Goal: Task Accomplishment & Management: Manage account settings

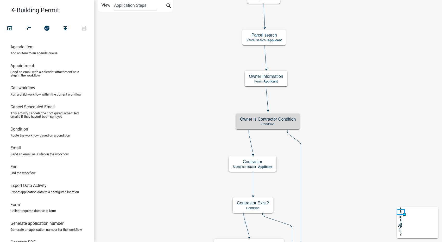
click at [15, 10] on icon "arrow_back" at bounding box center [13, 10] width 6 height 7
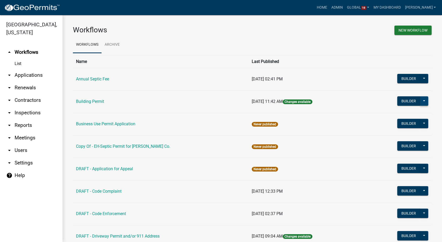
click at [420, 101] on button at bounding box center [424, 100] width 8 height 9
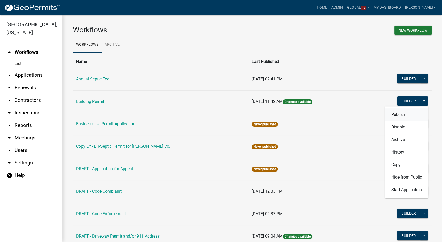
click at [398, 115] on button "Publish" at bounding box center [406, 114] width 43 height 13
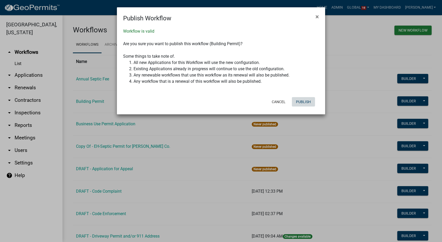
click at [302, 102] on button "Publish" at bounding box center [303, 101] width 23 height 9
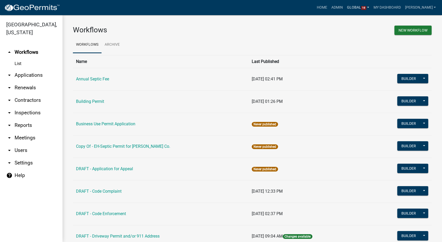
click at [367, 9] on span "18" at bounding box center [363, 8] width 5 height 4
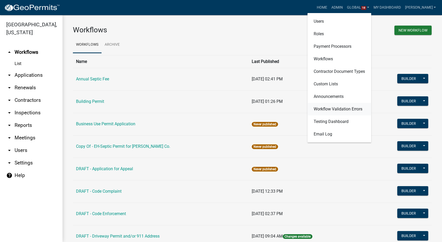
click at [340, 109] on link "Workflow Validation Errors" at bounding box center [340, 109] width 64 height 13
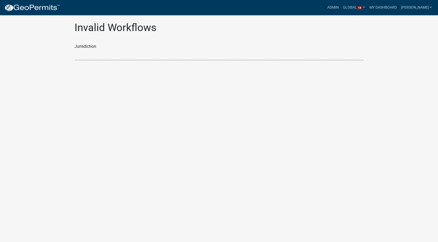
click at [159, 56] on select "[GEOGRAPHIC_DATA], [US_STATE] [GEOGRAPHIC_DATA], [US_STATE] [PERSON_NAME] Testi…" at bounding box center [219, 54] width 289 height 11
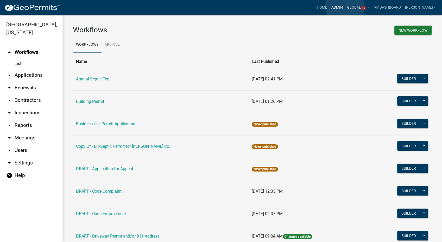
click at [345, 7] on link "Admin" at bounding box center [338, 8] width 16 height 10
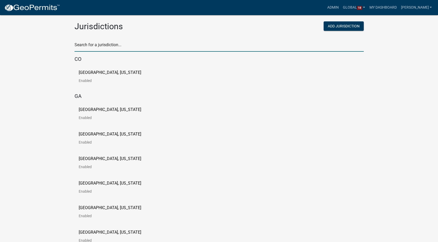
click at [108, 49] on input "text" at bounding box center [219, 46] width 289 height 11
click at [113, 49] on input "text" at bounding box center [219, 46] width 289 height 11
type input "story"
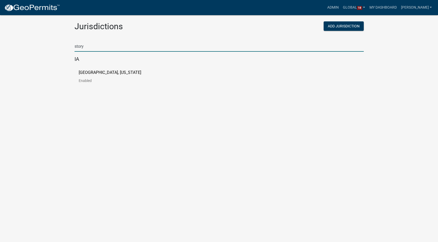
click at [97, 70] on p "[GEOGRAPHIC_DATA], [US_STATE]" at bounding box center [110, 72] width 63 height 4
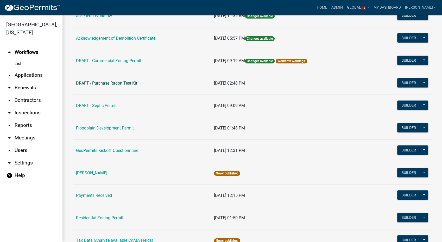
scroll to position [87, 0]
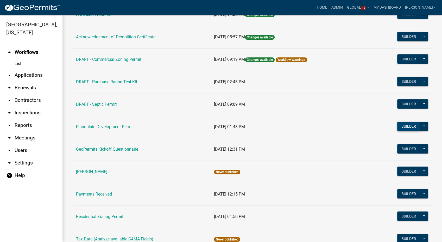
click at [405, 126] on button "Builder" at bounding box center [409, 125] width 23 height 9
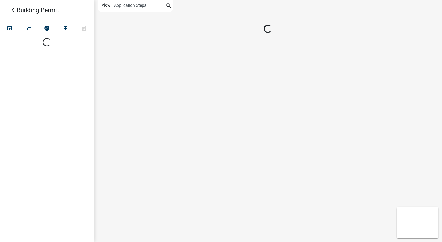
select select
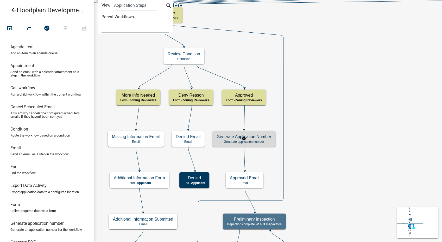
click at [270, 139] on div "Generate Application Number Generate application number" at bounding box center [244, 139] width 63 height 16
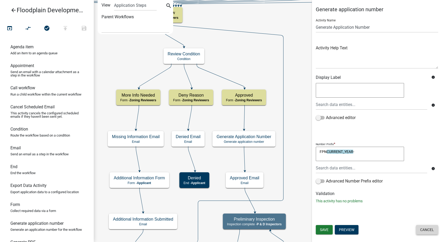
click at [423, 227] on button "Cancel" at bounding box center [427, 229] width 22 height 9
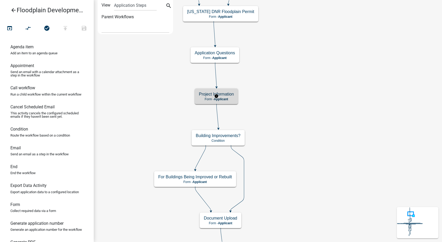
click at [229, 97] on div "Project Information Form - Applicant" at bounding box center [216, 96] width 43 height 16
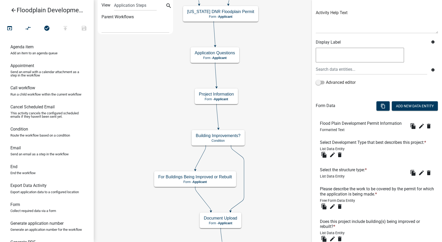
scroll to position [58, 0]
click at [333, 157] on icon "edit" at bounding box center [333, 154] width 6 height 6
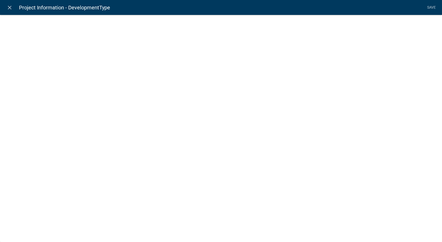
select select "list-data"
select select
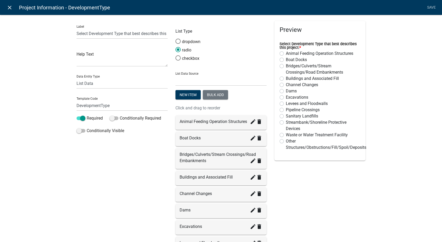
click at [8, 6] on icon "close" at bounding box center [10, 7] width 6 height 6
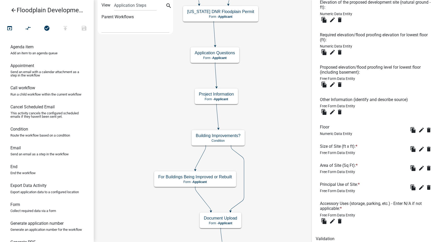
scroll to position [522, 0]
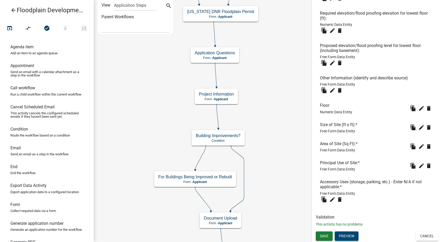
click at [344, 232] on button "Preview" at bounding box center [347, 235] width 24 height 9
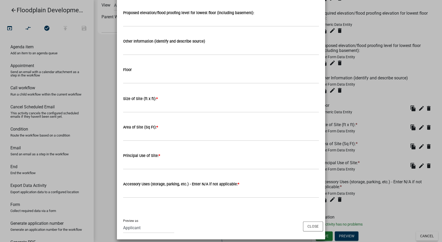
scroll to position [638, 0]
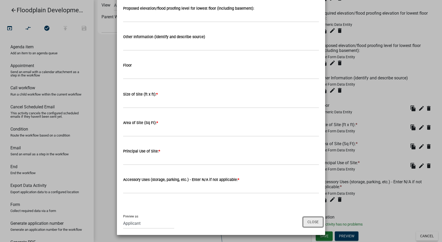
click at [312, 224] on button "Close" at bounding box center [313, 221] width 20 height 10
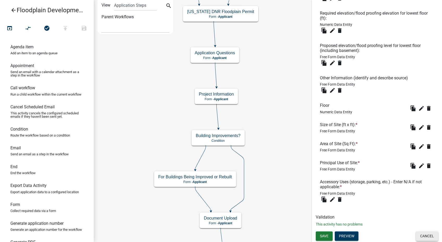
click at [427, 237] on button "Cancel" at bounding box center [427, 235] width 22 height 9
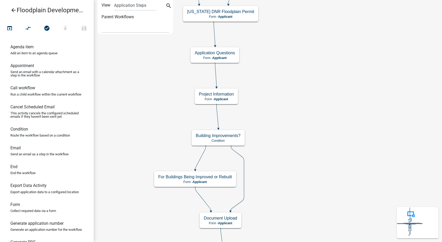
scroll to position [0, 0]
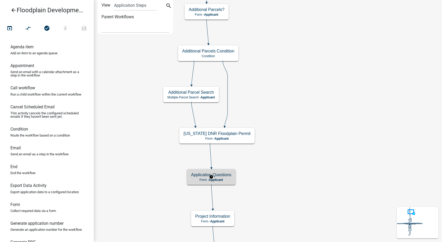
click at [228, 182] on div "Application Questions Form - Applicant" at bounding box center [211, 177] width 49 height 16
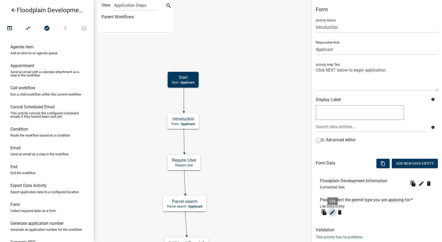
click at [333, 212] on icon "edit" at bounding box center [333, 212] width 6 height 6
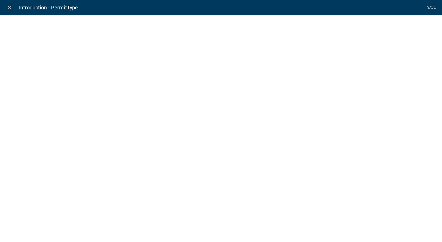
select select "list-data"
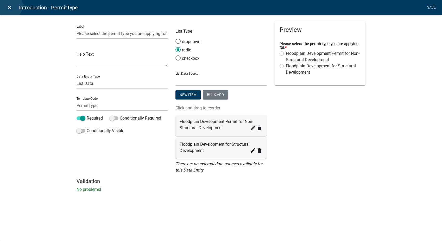
click at [10, 6] on icon "close" at bounding box center [10, 7] width 6 height 6
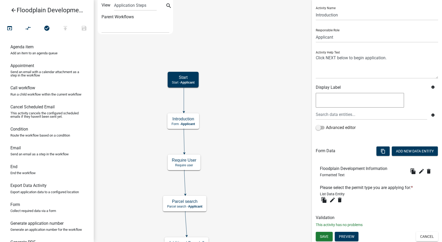
scroll to position [13, 0]
click at [422, 235] on button "Cancel" at bounding box center [427, 235] width 22 height 9
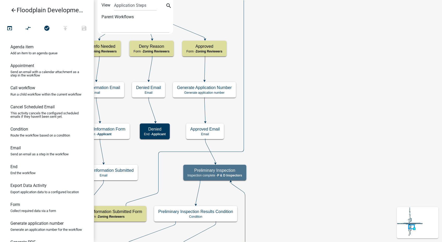
click at [13, 10] on icon "arrow_back" at bounding box center [13, 10] width 6 height 7
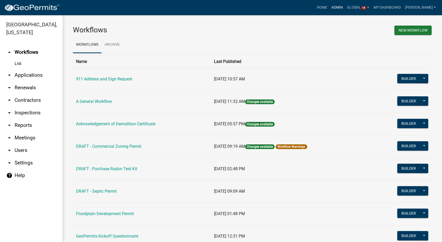
click at [345, 7] on link "Admin" at bounding box center [338, 8] width 16 height 10
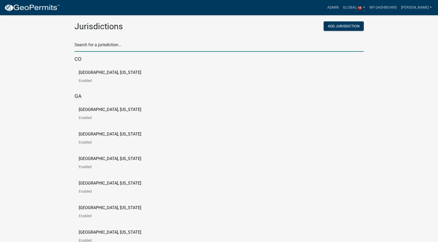
click at [99, 45] on input "text" at bounding box center [219, 46] width 289 height 11
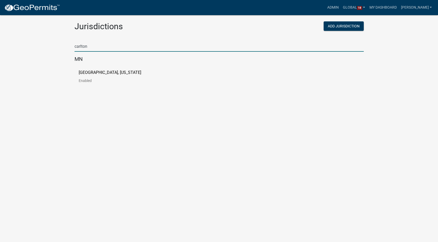
type input "carlton"
click at [82, 71] on p "[GEOGRAPHIC_DATA], [US_STATE]" at bounding box center [110, 72] width 63 height 4
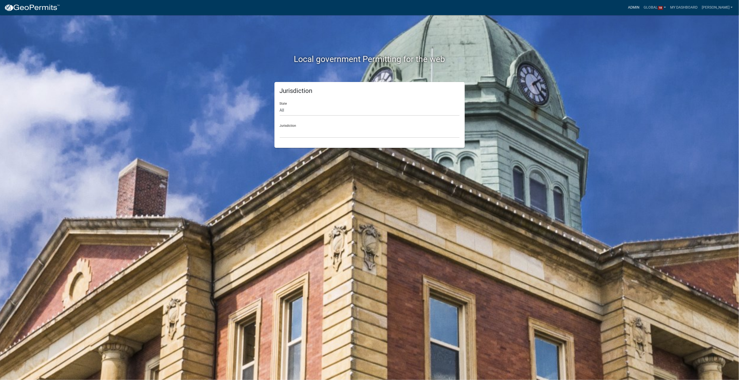
click at [641, 5] on link "Admin" at bounding box center [634, 8] width 16 height 10
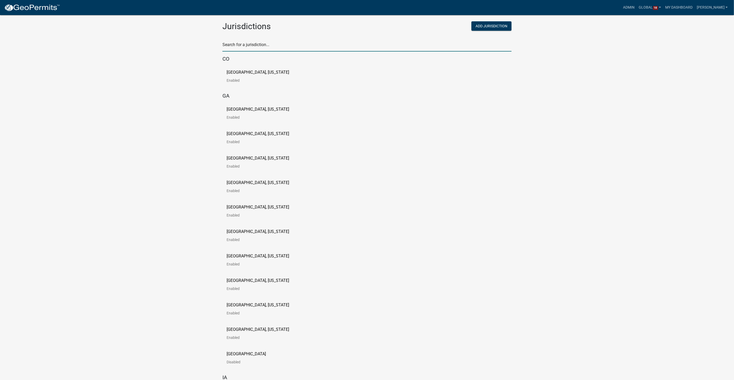
click at [264, 41] on input "text" at bounding box center [366, 46] width 289 height 11
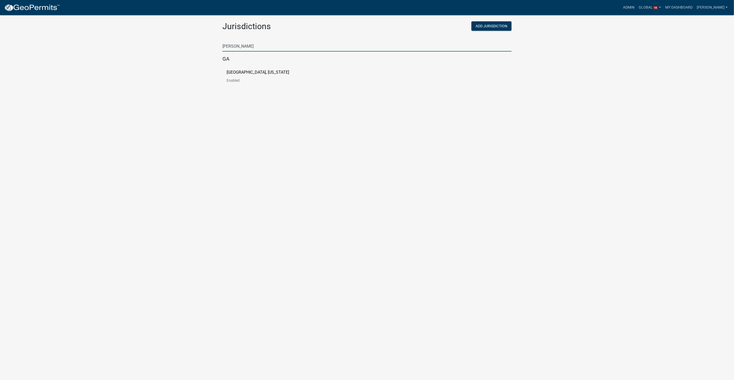
type input "putnam"
click at [254, 73] on p "[GEOGRAPHIC_DATA], [US_STATE]" at bounding box center [258, 72] width 63 height 4
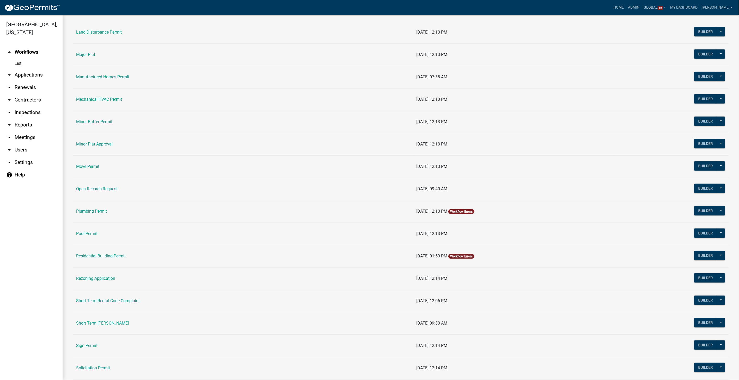
scroll to position [463, 0]
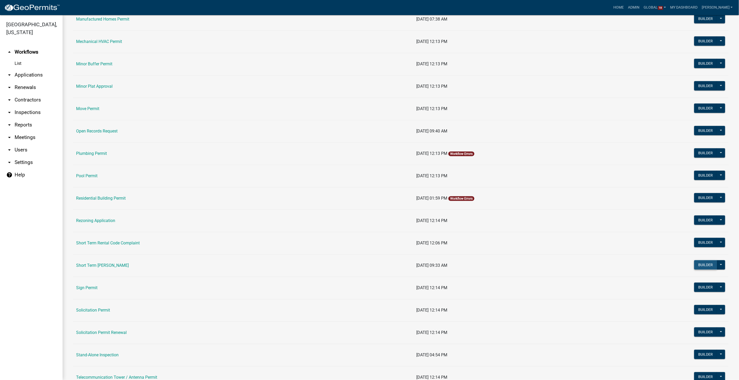
click at [706, 261] on button "Builder" at bounding box center [705, 265] width 23 height 9
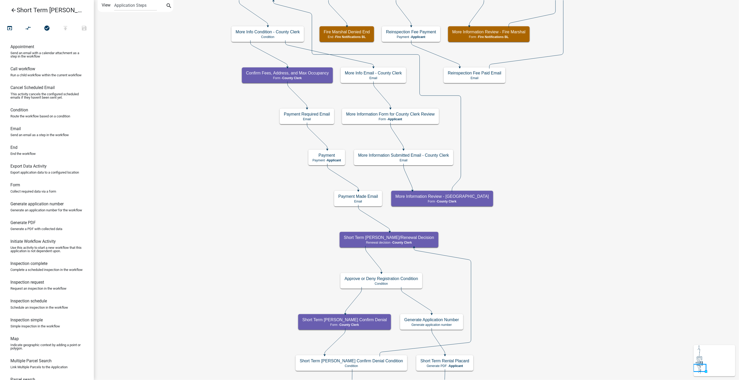
click at [11, 10] on icon "arrow_back" at bounding box center [13, 10] width 6 height 7
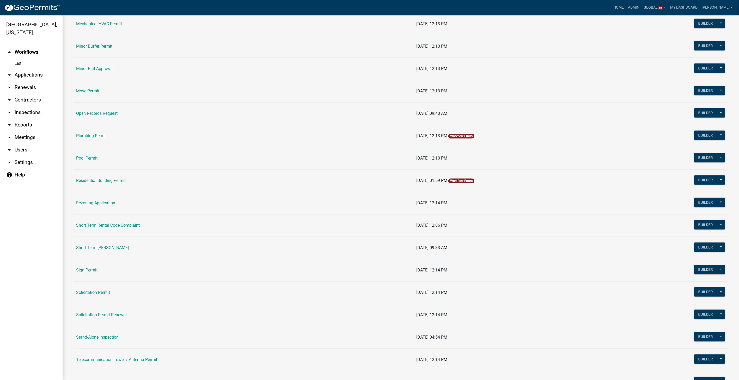
scroll to position [492, 0]
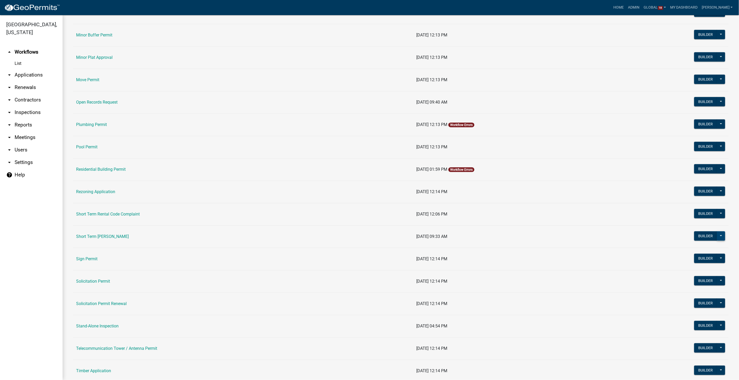
click at [720, 232] on button at bounding box center [720, 236] width 8 height 9
click at [687, 297] on button "Copy" at bounding box center [703, 300] width 43 height 13
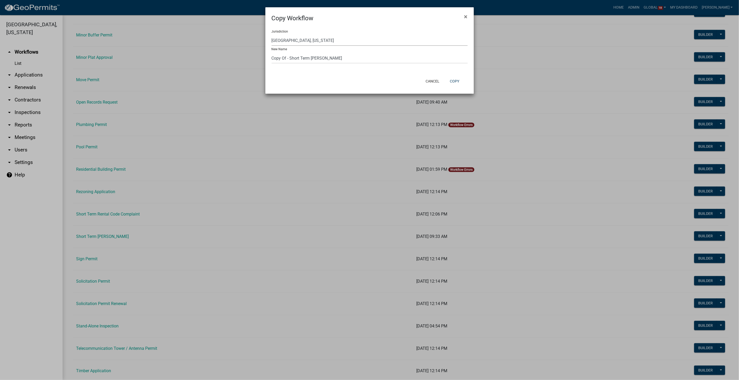
click at [323, 43] on select "Yankton County, South Dakota (Canceled) Wright County, Iowa Winneshiek County, …" at bounding box center [369, 40] width 196 height 11
select select "c15d4b93-67e0-4599-b9e6-a8bcb073f176"
click at [271, 35] on select "Yankton County, South Dakota (Canceled) Wright County, Iowa Winneshiek County, …" at bounding box center [369, 40] width 196 height 11
click at [451, 80] on button "Copy" at bounding box center [454, 81] width 18 height 9
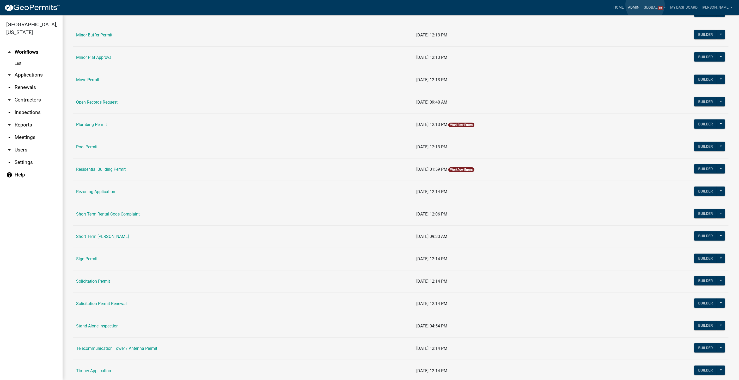
click at [641, 5] on link "Admin" at bounding box center [634, 8] width 16 height 10
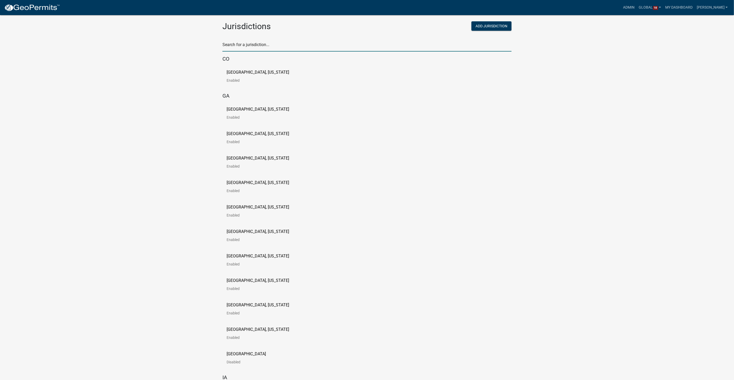
click at [243, 43] on input "text" at bounding box center [366, 46] width 289 height 11
type input "story"
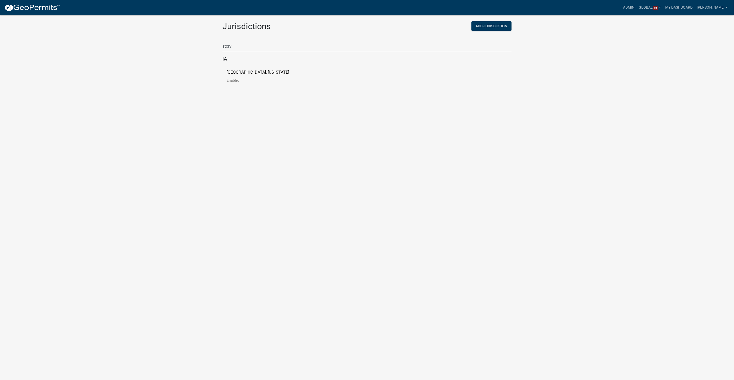
click at [245, 71] on p "[GEOGRAPHIC_DATA], [US_STATE]" at bounding box center [258, 72] width 63 height 4
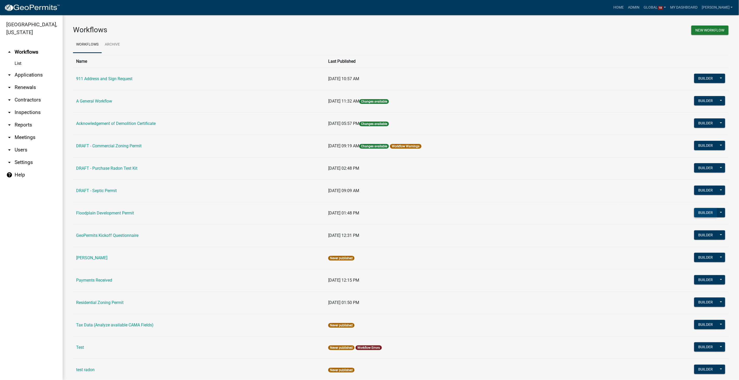
click at [698, 214] on button "Builder" at bounding box center [705, 212] width 23 height 9
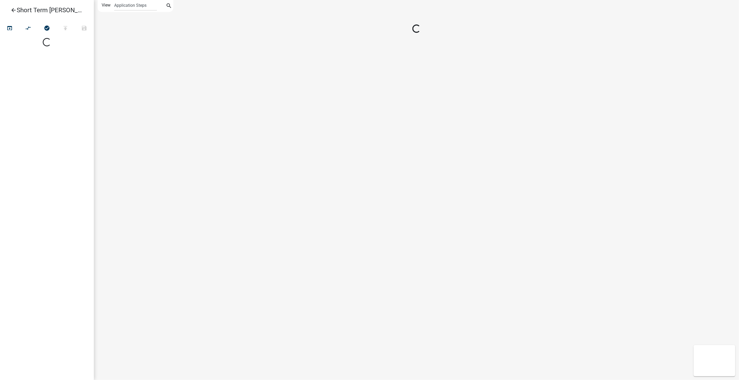
select select
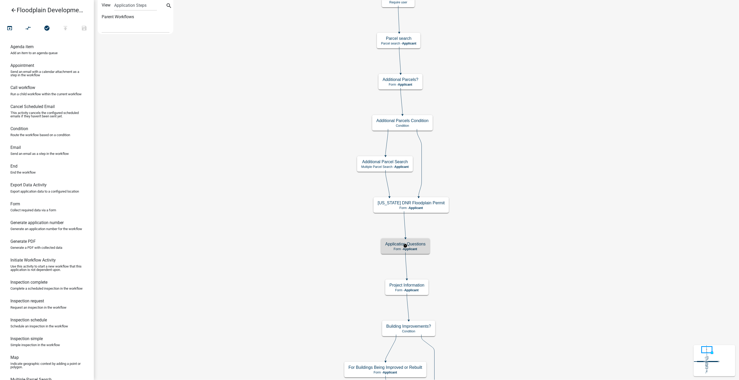
click at [412, 248] on span "Applicant" at bounding box center [410, 249] width 14 height 4
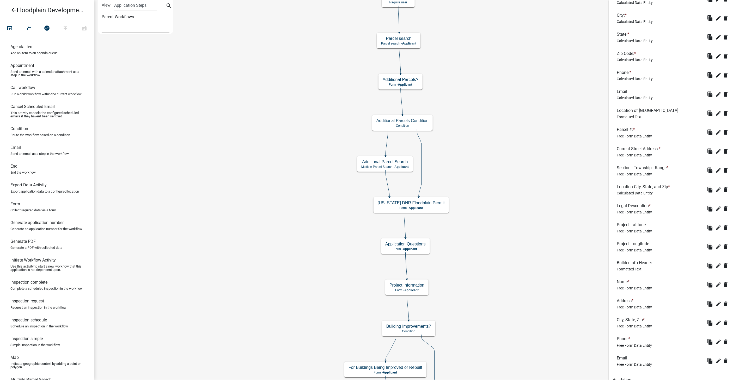
scroll to position [434, 0]
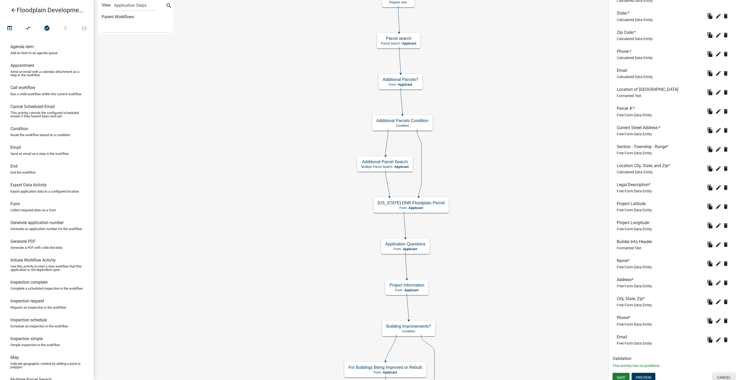
click at [715, 374] on button "Cancel" at bounding box center [724, 377] width 22 height 9
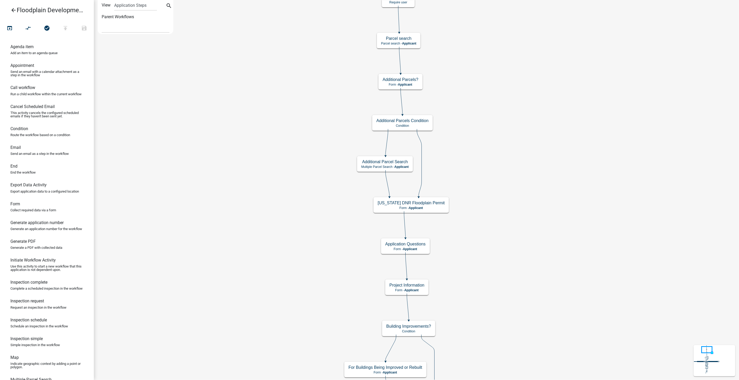
scroll to position [0, 0]
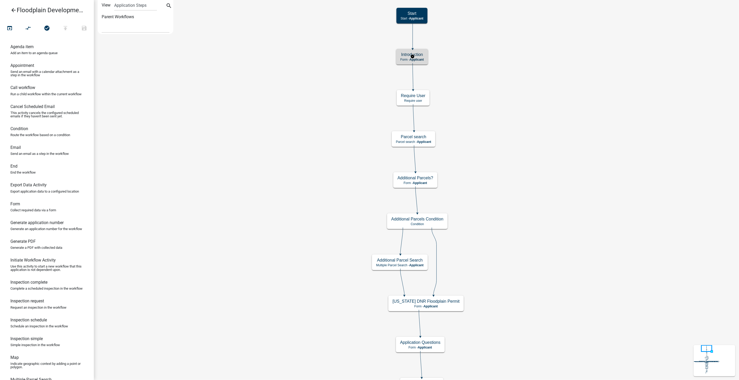
click at [416, 59] on span "Applicant" at bounding box center [416, 60] width 14 height 4
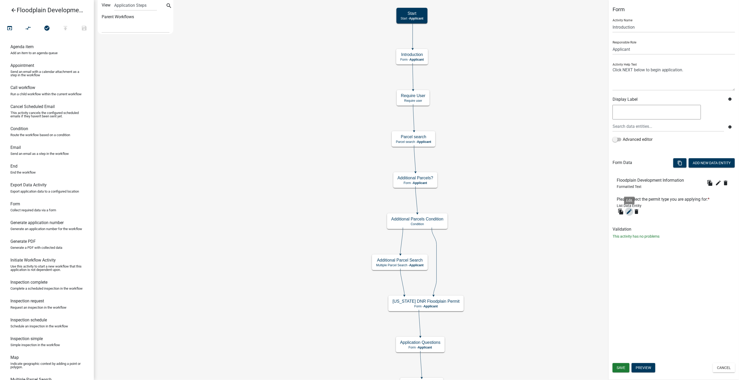
click at [628, 211] on icon "edit" at bounding box center [629, 212] width 6 height 6
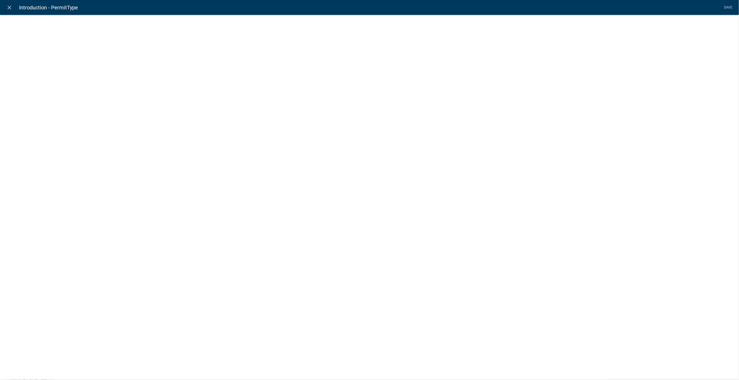
select select "list-data"
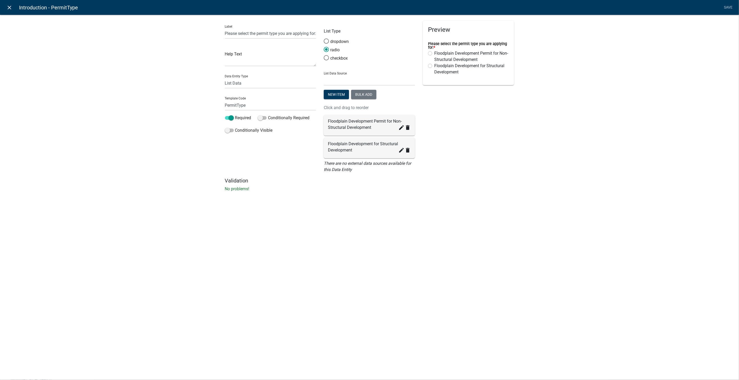
click at [9, 8] on icon "close" at bounding box center [10, 7] width 6 height 6
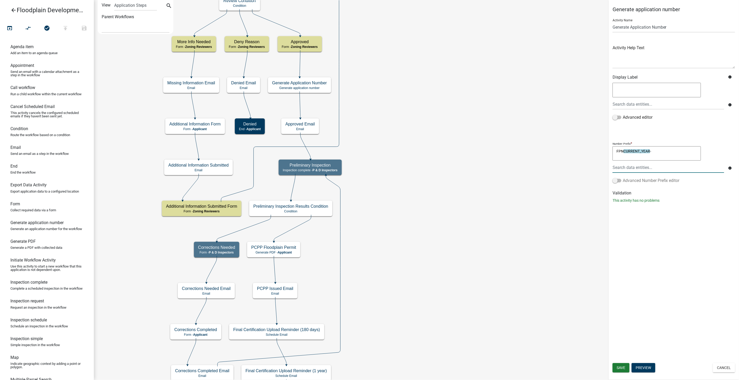
click at [618, 181] on span at bounding box center [616, 181] width 9 height 4
click at [622, 178] on input "Advanced Number Prefix editor" at bounding box center [622, 178] width 0 height 0
click at [626, 169] on button "Add Target" at bounding box center [626, 169] width 29 height 9
click at [729, 152] on icon at bounding box center [728, 154] width 4 height 4
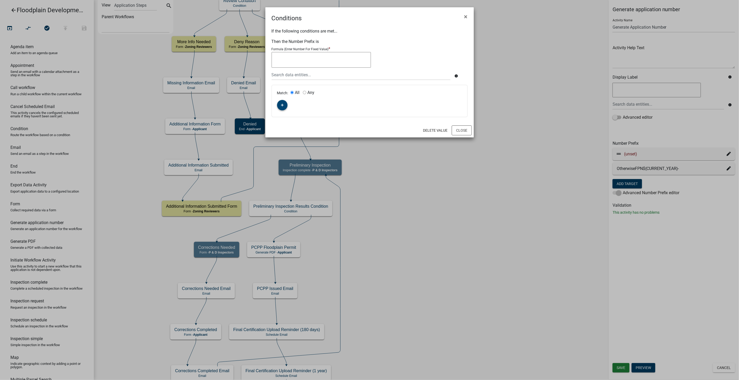
click at [281, 106] on icon "button" at bounding box center [282, 105] width 3 height 3
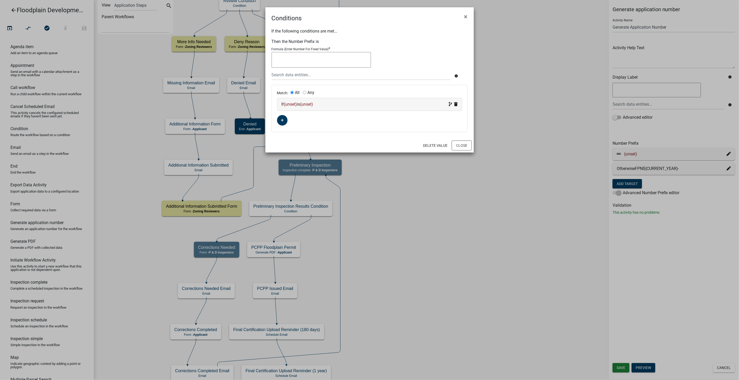
click at [330, 104] on div "If (unset) is (unset)" at bounding box center [369, 104] width 176 height 6
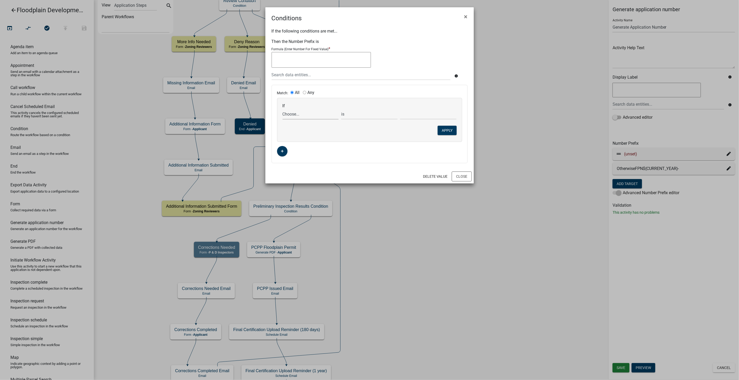
click at [301, 117] on select "Choose... 100YearFloodElevation 100YearFloodElevationRev 100YearSource 100YearS…" at bounding box center [310, 114] width 56 height 11
select select "237: PermitType"
click at [282, 109] on select "Choose... 100YearFloodElevation 100YearFloodElevationRev 100YearSource 100YearS…" at bounding box center [310, 114] width 56 height 11
click at [407, 109] on select "Choose... Floodplain Development for Structural Development Floodplain Developm…" at bounding box center [428, 114] width 56 height 11
select select "1: Floodplain Development for Structural Developme"
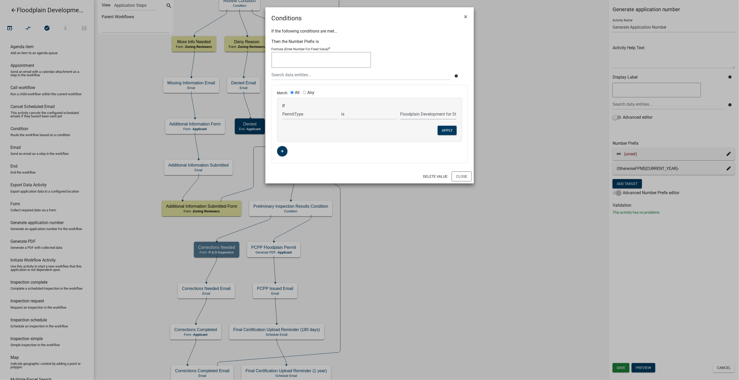
click at [400, 109] on select "Choose... Floodplain Development for Structural Development Floodplain Developm…" at bounding box center [428, 114] width 56 height 11
click at [443, 132] on button "Apply" at bounding box center [446, 130] width 19 height 9
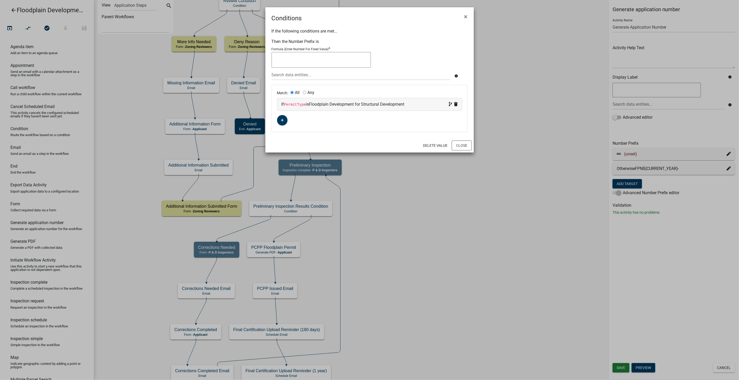
click at [280, 59] on textarea at bounding box center [320, 60] width 99 height 16
type textarea "FP-2025 Structural-"
click at [464, 145] on button "Close" at bounding box center [461, 146] width 20 height 10
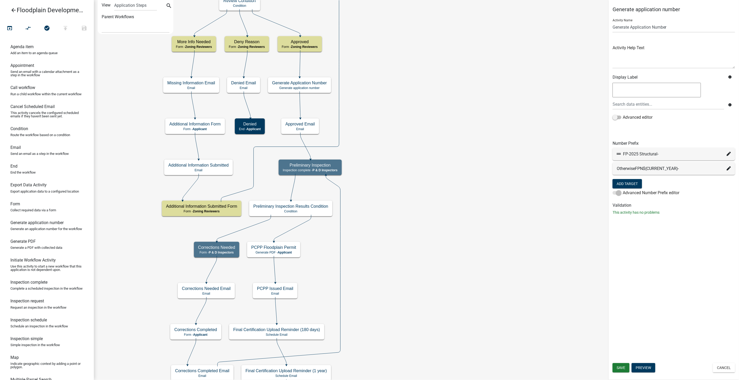
click at [729, 168] on icon at bounding box center [728, 168] width 4 height 4
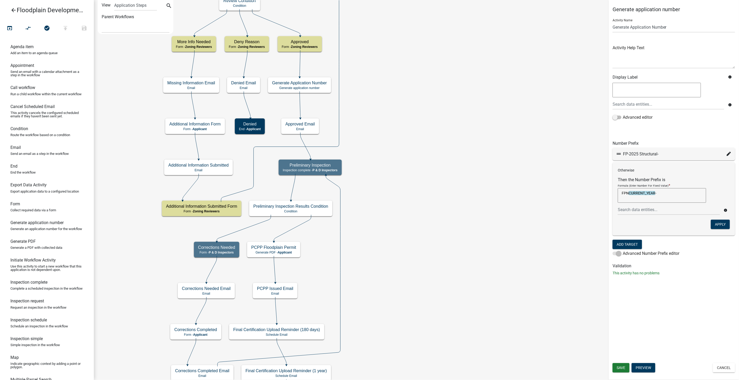
click at [729, 152] on icon at bounding box center [728, 154] width 4 height 4
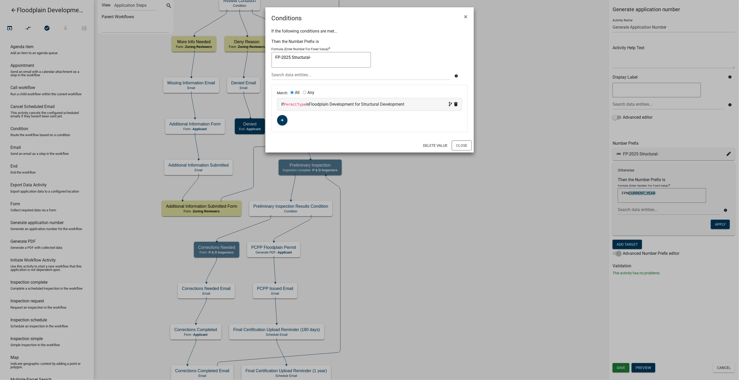
click at [292, 57] on textarea "FP-2025 Structural-" at bounding box center [320, 60] width 99 height 16
type textarea "FP-Structural-"
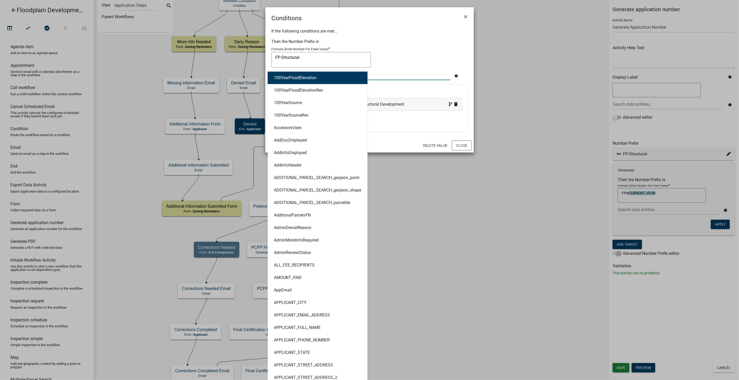
click at [302, 73] on div "100YearFloodElevation 100YearFloodElevationRev 100YearSource 100YearSourceRev A…" at bounding box center [361, 75] width 187 height 11
type input "current"
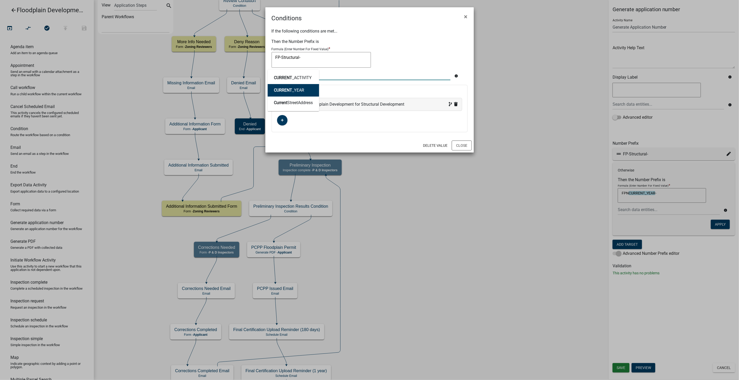
click at [298, 90] on ngb-highlight "CURRENT _YEAR" at bounding box center [289, 90] width 30 height 4
type textarea "FP-CURRENT_YEARStructural-"
click at [460, 145] on button "Close" at bounding box center [461, 146] width 20 height 10
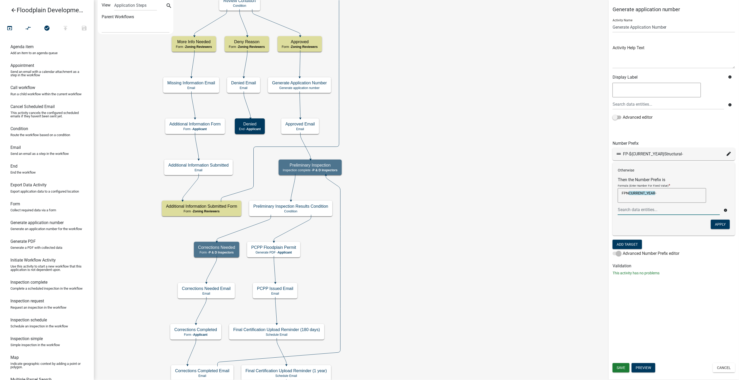
click at [663, 196] on textarea "FPNCURRENT_YEAR-" at bounding box center [661, 195] width 88 height 15
type textarea "F"
type textarea "FP-"
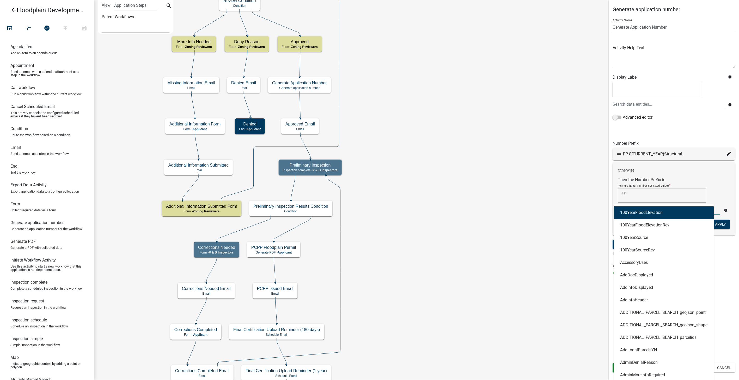
click at [641, 208] on div "100YearFloodElevation 100YearFloodElevationRev 100YearSource 100YearSourceRev A…" at bounding box center [669, 210] width 110 height 11
type input "current"
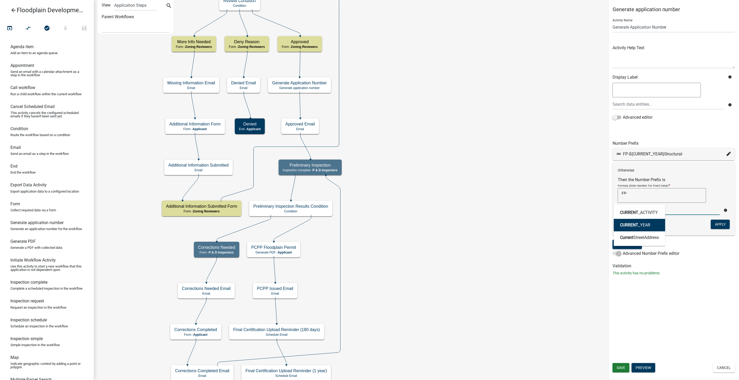
click at [625, 223] on span "CURRENT" at bounding box center [629, 225] width 18 height 5
type textarea "FP-CURRENT_YEAR"
click at [661, 195] on textarea "FP-CURRENT_YEAR" at bounding box center [661, 195] width 88 height 15
type textarea "FP-CURRENT_YEAR Non-Structural-"
click at [728, 222] on button "Apply" at bounding box center [719, 224] width 19 height 9
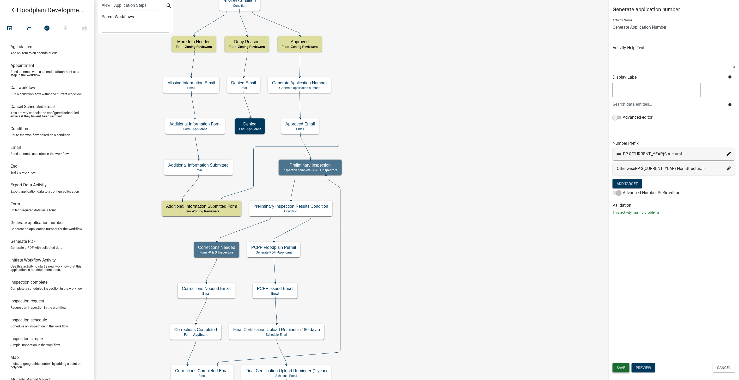
click at [622, 370] on button "Save" at bounding box center [620, 367] width 17 height 9
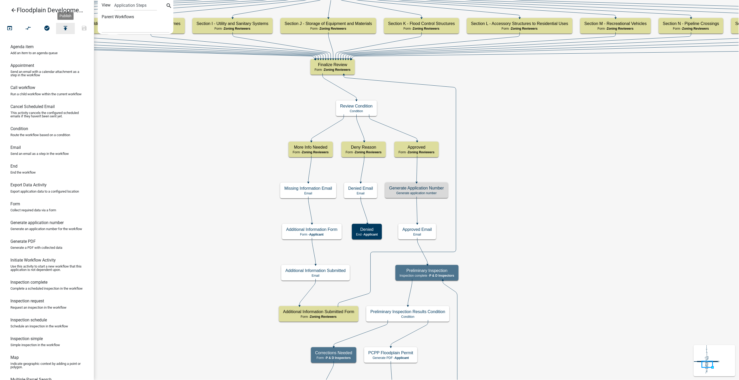
click at [68, 29] on icon "publish" at bounding box center [65, 28] width 6 height 7
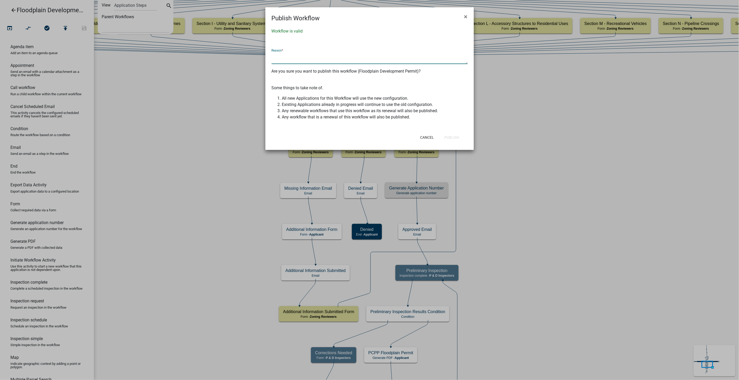
click at [295, 56] on textarea at bounding box center [369, 58] width 196 height 12
type textarea "Edited GAN so that it would delineate Structural and Non-Structural permits"
click at [456, 137] on button "Publish" at bounding box center [451, 137] width 23 height 9
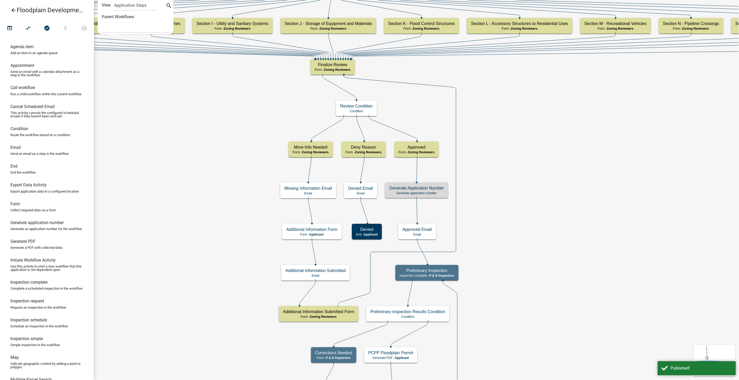
click at [13, 11] on icon "arrow_back" at bounding box center [13, 10] width 6 height 7
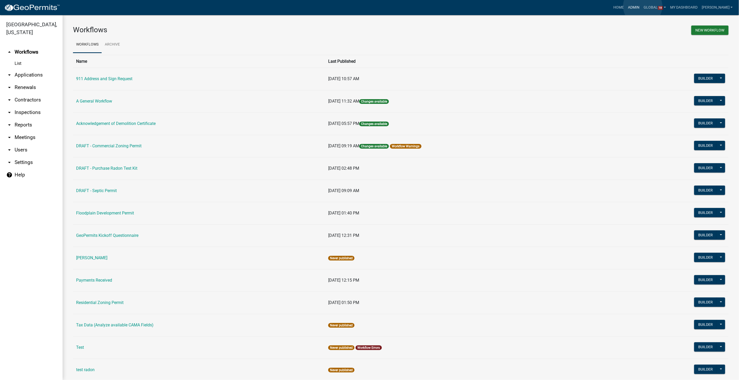
click at [641, 6] on link "Admin" at bounding box center [634, 8] width 16 height 10
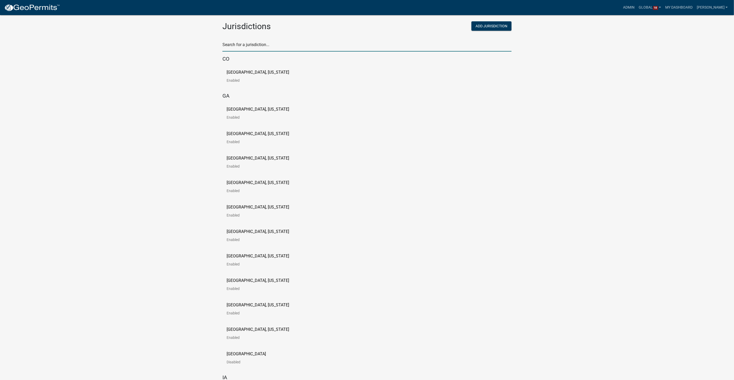
click at [261, 45] on input "text" at bounding box center [366, 46] width 289 height 11
type input "howard"
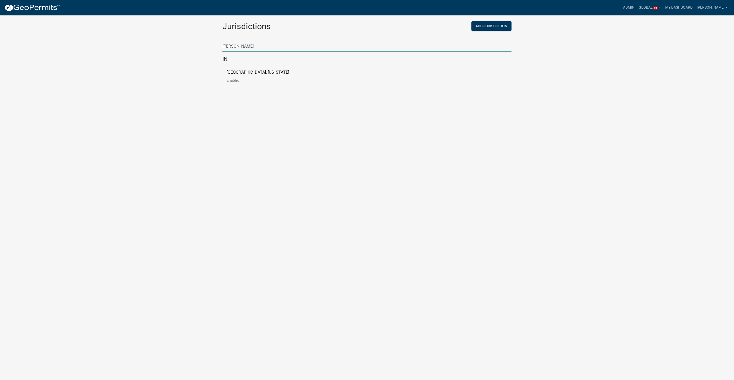
click at [250, 73] on p "[GEOGRAPHIC_DATA], [US_STATE]" at bounding box center [258, 72] width 63 height 4
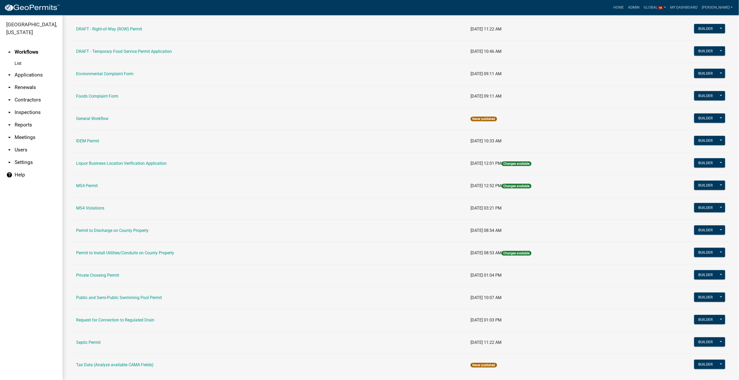
scroll to position [282, 0]
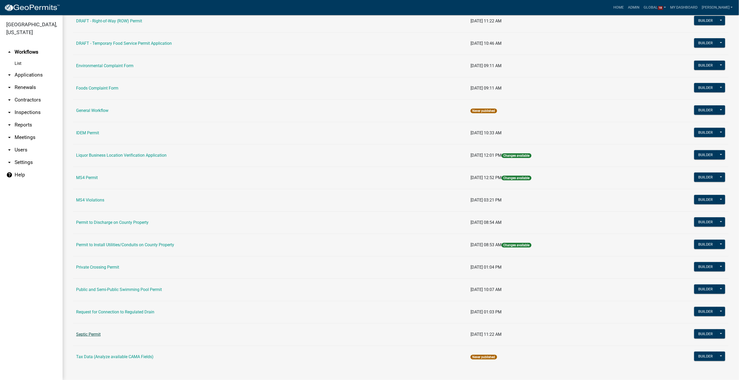
click at [90, 333] on link "Septic Permit" at bounding box center [88, 334] width 24 height 5
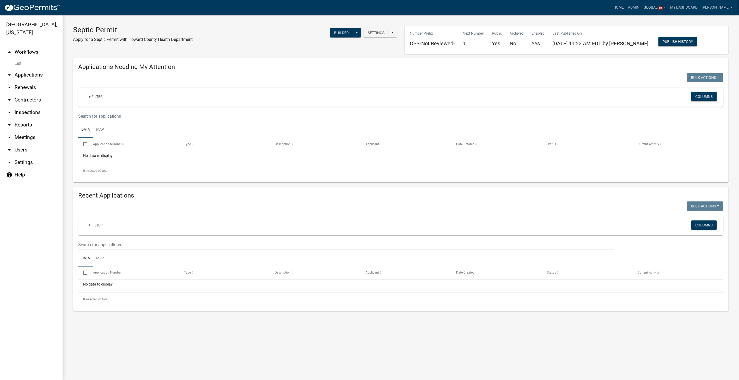
click at [21, 66] on link "List" at bounding box center [31, 63] width 63 height 10
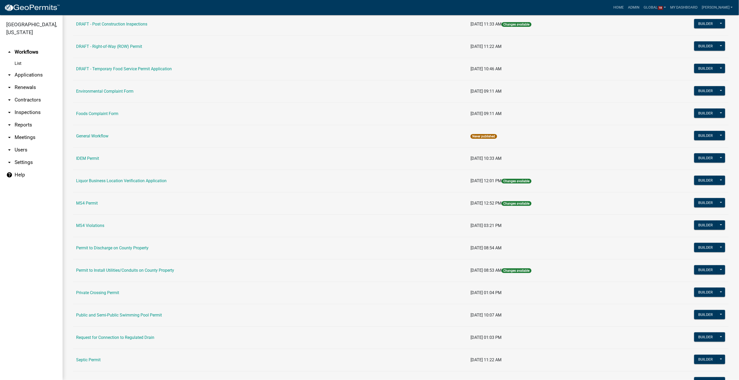
scroll to position [282, 0]
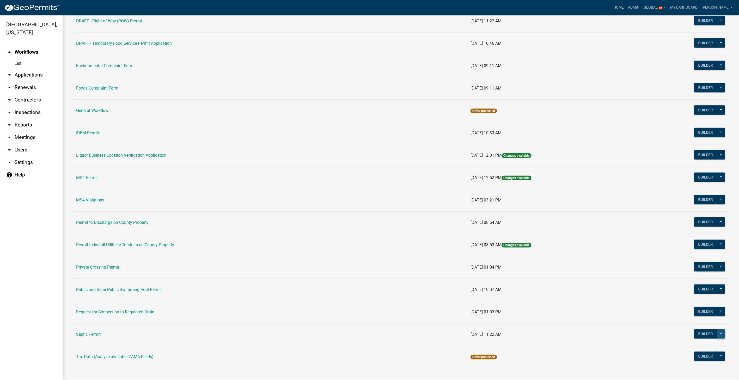
click at [716, 330] on button at bounding box center [720, 334] width 8 height 9
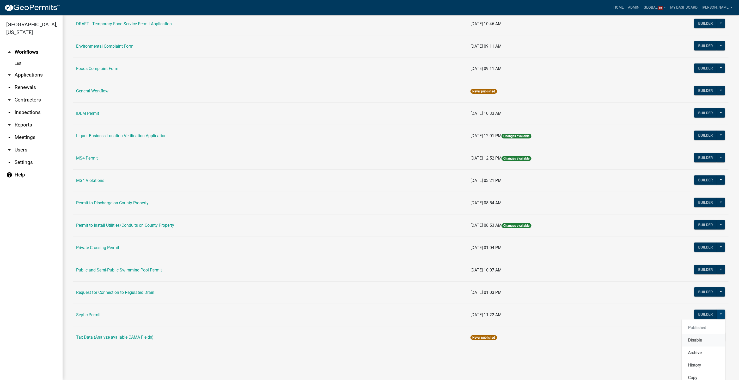
scroll to position [330, 0]
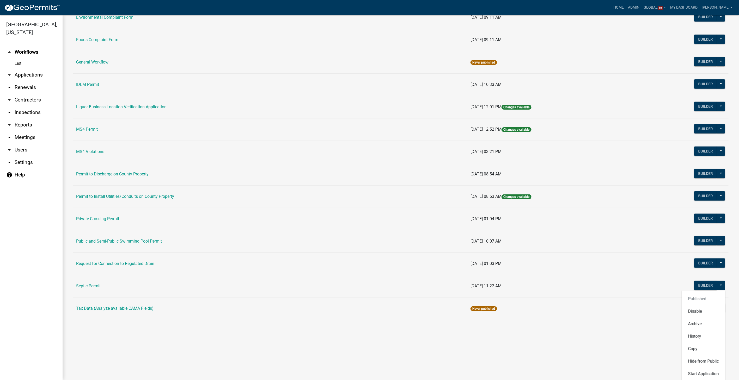
click at [501, 366] on main "Workflows New Workflow Workflows Archive Name Last Published Body Art Establish…" at bounding box center [401, 197] width 676 height 365
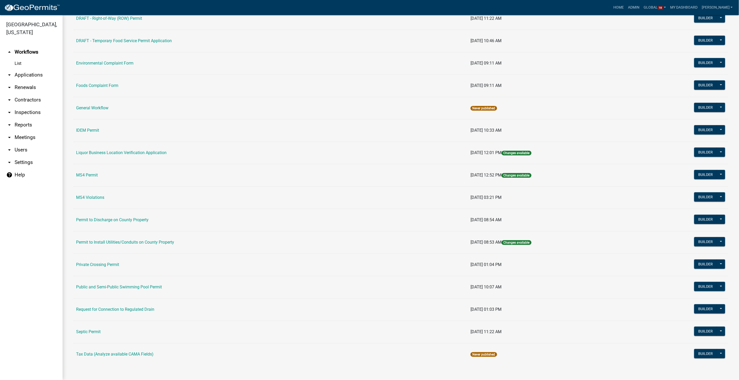
scroll to position [282, 0]
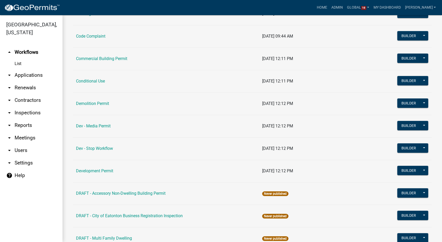
scroll to position [87, 0]
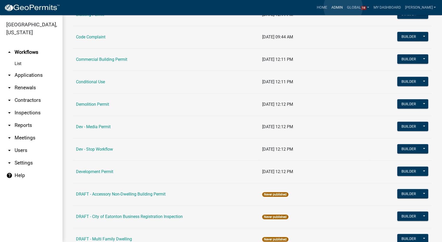
click at [343, 7] on link "Admin" at bounding box center [338, 8] width 16 height 10
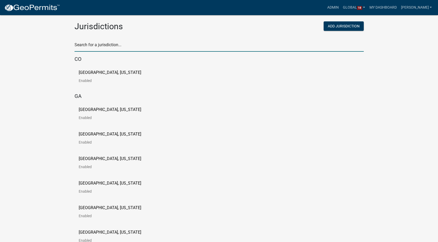
click at [84, 44] on input "text" at bounding box center [219, 46] width 289 height 11
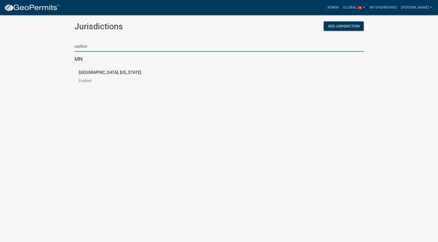
type input "carlton"
click at [84, 73] on p "[GEOGRAPHIC_DATA], [US_STATE]" at bounding box center [110, 72] width 63 height 4
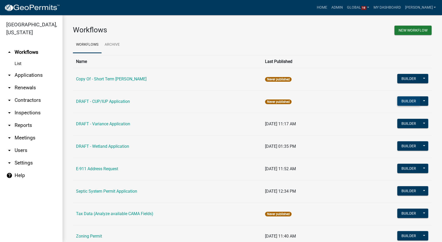
click at [408, 100] on button "Builder" at bounding box center [409, 100] width 23 height 9
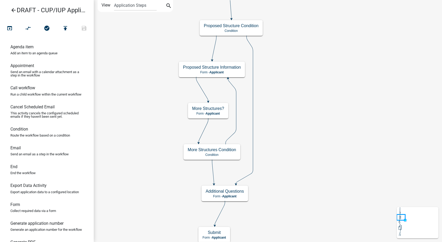
click at [13, 9] on icon "arrow_back" at bounding box center [13, 10] width 6 height 7
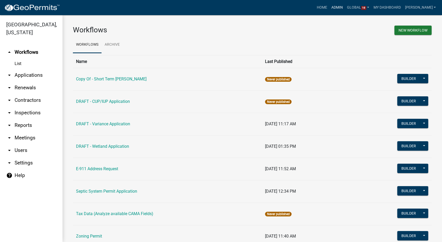
drag, startPoint x: 348, startPoint y: 5, endPoint x: 289, endPoint y: 22, distance: 61.3
click at [345, 5] on link "Admin" at bounding box center [338, 8] width 16 height 10
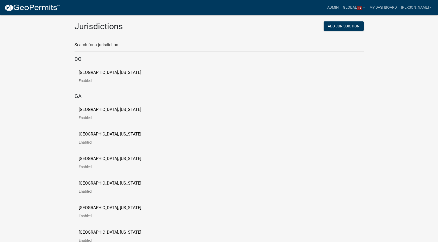
click at [80, 40] on div "Search for a jurisdiction..." at bounding box center [219, 43] width 289 height 18
click at [81, 42] on input "text" at bounding box center [219, 46] width 289 height 11
type input "howard"
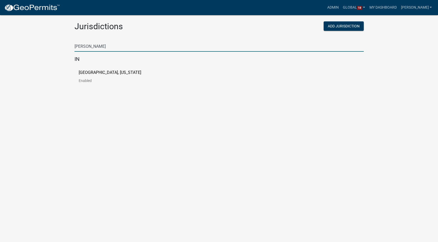
click at [95, 71] on p "[GEOGRAPHIC_DATA], [US_STATE]" at bounding box center [110, 72] width 63 height 4
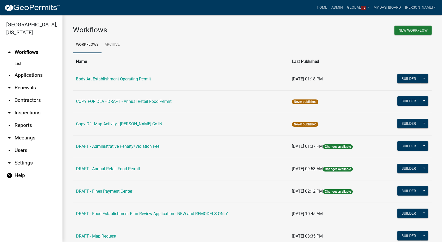
click at [23, 162] on link "arrow_drop_down Settings" at bounding box center [31, 162] width 63 height 13
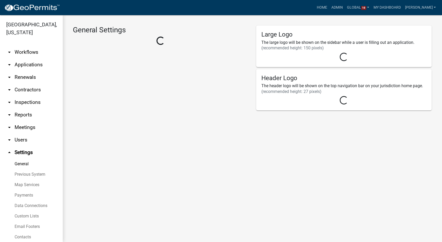
select select "IN"
select select "Eastern Standard Time"
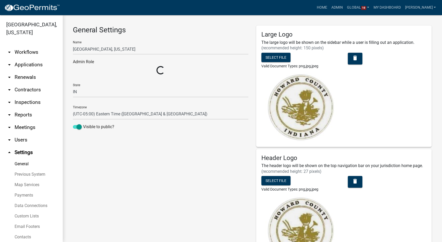
select select "9c9deb39-280e-482d-88ce-bc094a2fb335"
click at [26, 214] on link "Custom Lists" at bounding box center [31, 215] width 63 height 10
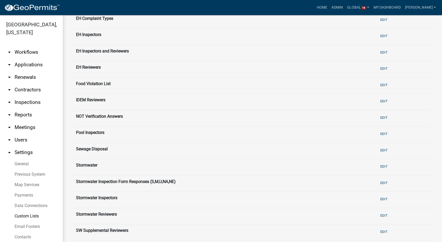
scroll to position [42, 0]
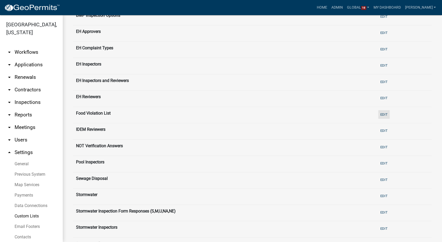
click at [381, 113] on button "Edit" at bounding box center [384, 114] width 11 height 9
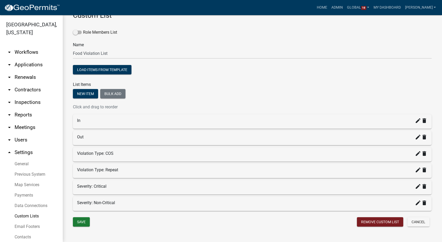
scroll to position [22, 0]
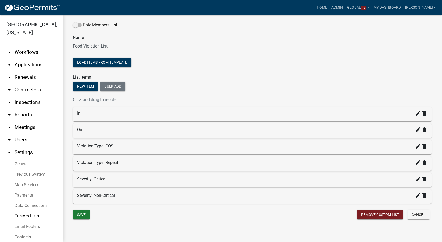
click at [21, 215] on link "Custom Lists" at bounding box center [31, 215] width 63 height 10
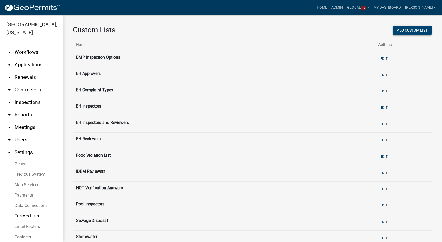
click at [406, 31] on button "Add Custom List" at bounding box center [412, 30] width 39 height 9
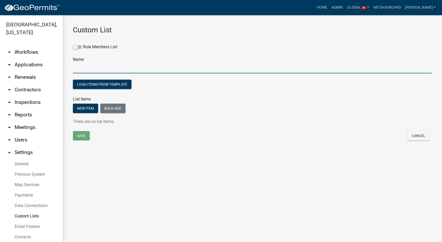
click at [87, 68] on input "text" at bounding box center [252, 68] width 359 height 11
type input "Routine Food Inspection Results 1"
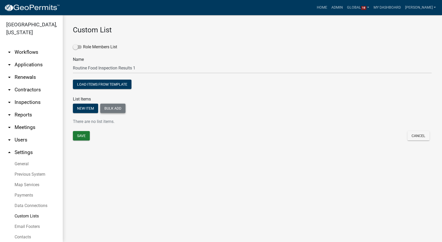
click at [112, 105] on button "Bulk add" at bounding box center [112, 107] width 25 height 9
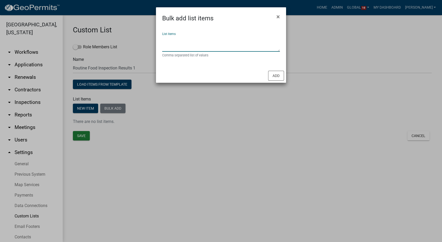
click at [189, 39] on textarea "List items" at bounding box center [221, 43] width 118 height 16
type textarea "In,Out,N/A"
click at [278, 74] on button "Add" at bounding box center [276, 76] width 16 height 10
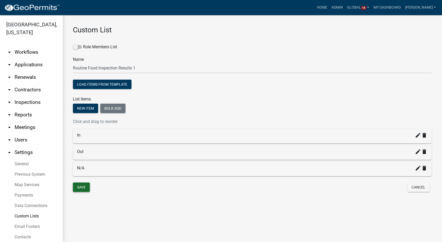
click at [88, 189] on button "Save" at bounding box center [81, 186] width 17 height 9
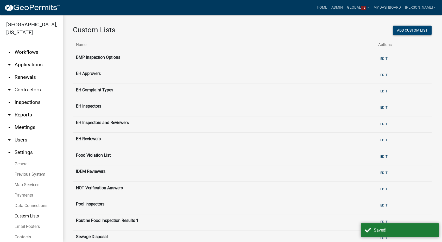
click at [411, 29] on button "Add Custom List" at bounding box center [412, 30] width 39 height 9
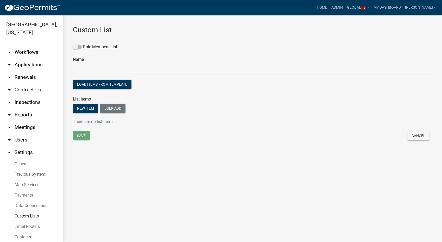
click at [76, 67] on input "text" at bounding box center [252, 68] width 359 height 11
type input "Food Inspection Results 2"
click at [108, 109] on button "Bulk add" at bounding box center [112, 107] width 25 height 9
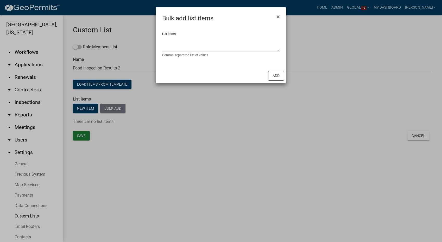
click at [165, 53] on small "Comma separated list of values" at bounding box center [221, 55] width 118 height 5
click at [170, 40] on textarea "List items" at bounding box center [221, 43] width 118 height 16
type textarea "In,Out"
click at [276, 78] on button "Add" at bounding box center [276, 76] width 16 height 10
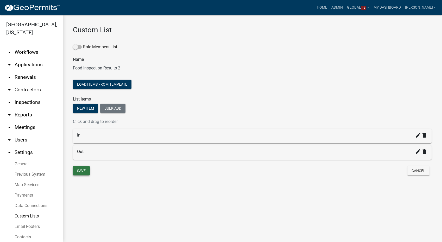
click at [87, 169] on button "Save" at bounding box center [81, 170] width 17 height 9
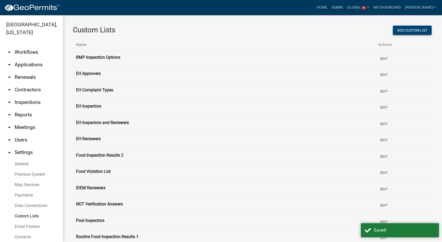
click at [420, 32] on button "Add Custom List" at bounding box center [412, 30] width 39 height 9
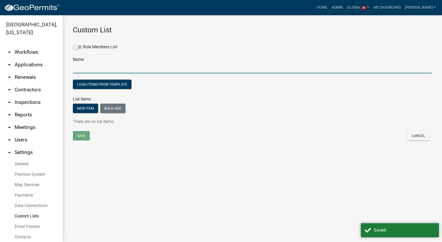
click at [83, 66] on input "text" at bounding box center [252, 68] width 359 height 11
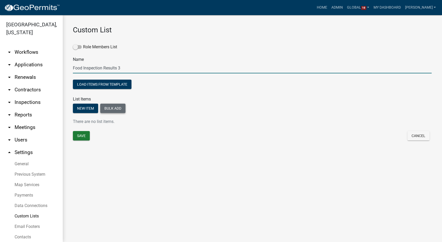
type input "Food Inspection Results 3"
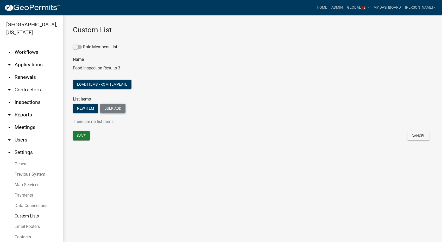
click at [114, 106] on button "Bulk add" at bounding box center [112, 107] width 25 height 9
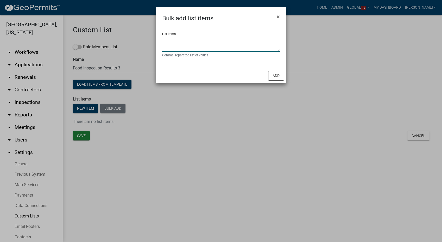
click at [175, 36] on textarea "List items" at bounding box center [221, 43] width 118 height 16
type textarea "In,Out,N/O"
click at [285, 74] on div "Add" at bounding box center [221, 76] width 130 height 14
click at [279, 76] on button "Add" at bounding box center [276, 76] width 16 height 10
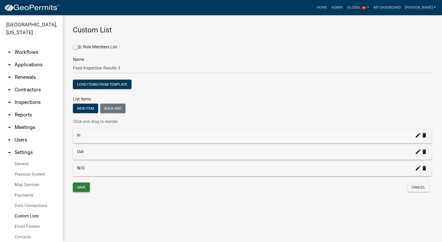
click at [79, 186] on button "Save" at bounding box center [81, 186] width 17 height 9
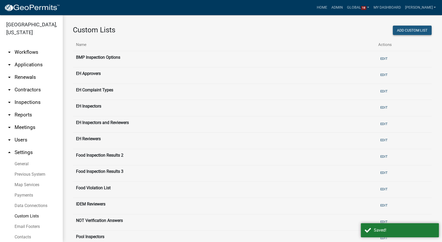
click at [399, 31] on button "Add Custom List" at bounding box center [412, 30] width 39 height 9
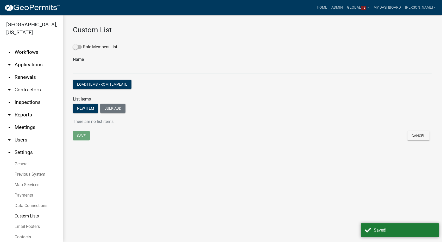
click at [101, 67] on input "text" at bounding box center [252, 68] width 359 height 11
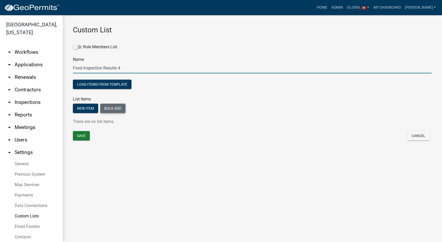
type input "Food Inspection Results 4"
click at [108, 107] on button "Bulk add" at bounding box center [112, 107] width 25 height 9
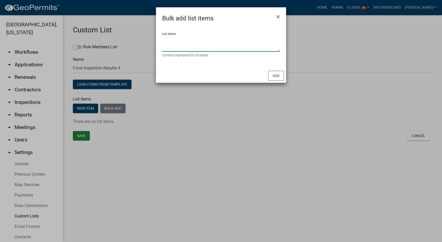
click at [200, 41] on textarea "List items" at bounding box center [221, 43] width 118 height 16
type textarea "In,Out,N/A,N/O"
click at [276, 80] on button "Add" at bounding box center [276, 76] width 16 height 10
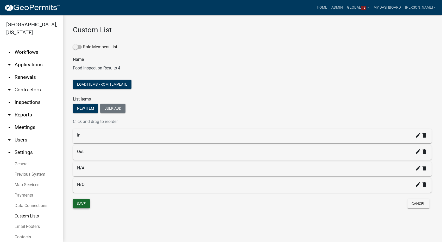
click at [81, 203] on button "Save" at bounding box center [81, 203] width 17 height 9
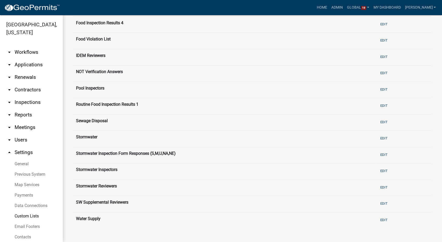
scroll to position [165, 0]
click at [23, 50] on link "arrow_drop_down Workflows" at bounding box center [31, 52] width 63 height 13
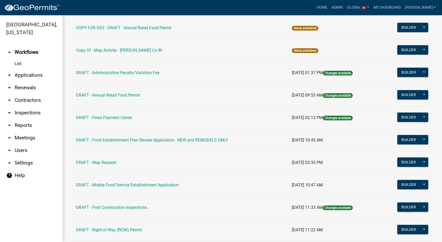
scroll to position [116, 0]
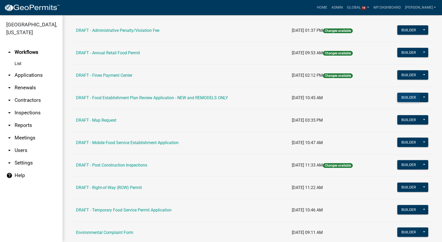
click at [406, 97] on button "Builder" at bounding box center [409, 96] width 23 height 9
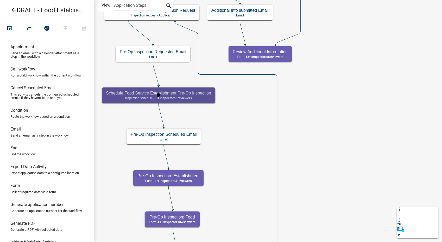
click at [211, 95] on h5 "Schedule Food Service Establishment Pre-Op Inspection" at bounding box center [158, 92] width 105 height 5
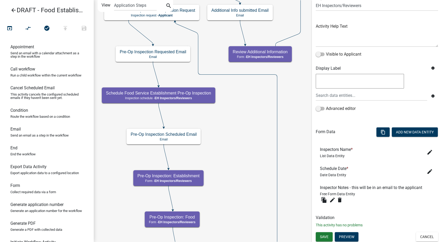
scroll to position [44, 0]
click at [422, 233] on button "Cancel" at bounding box center [427, 235] width 22 height 9
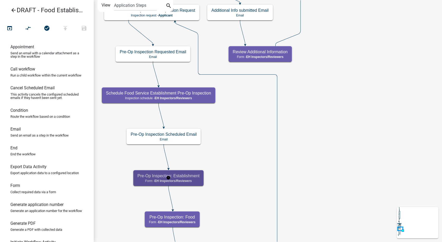
click at [198, 180] on p "Form - EH Inspectors/Reviewers" at bounding box center [169, 181] width 62 height 4
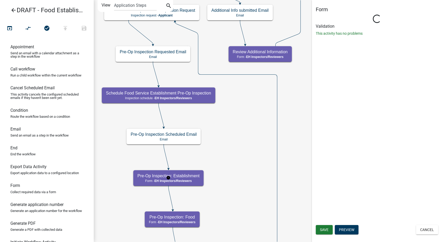
select select "C31B5D90-9A1B-409C-8A96-CB1DC1AB168B"
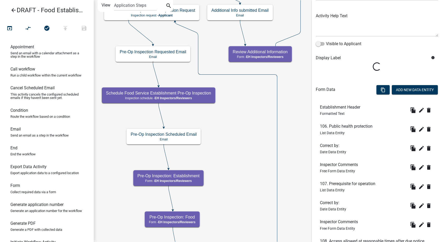
scroll to position [58, 0]
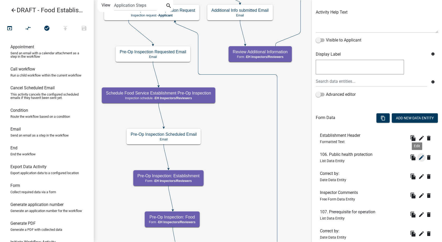
click at [419, 157] on icon "edit" at bounding box center [422, 157] width 6 height 6
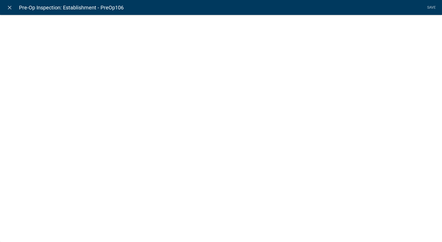
select select "list-data"
select select "custom-list-dce58155-8cad-4cf2-bb03-59932b2230ec"
select select
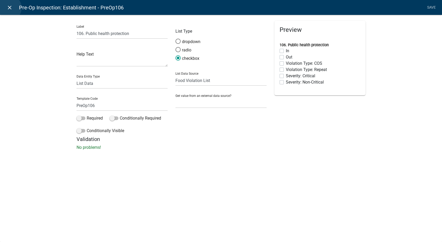
click at [8, 8] on icon "close" at bounding box center [10, 7] width 6 height 6
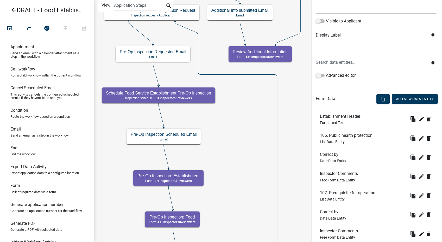
scroll to position [87, 0]
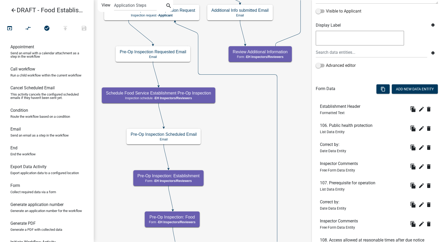
click at [13, 10] on icon "arrow_back" at bounding box center [13, 10] width 6 height 7
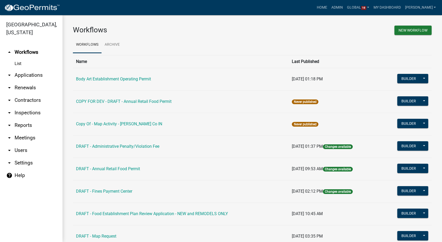
click at [23, 163] on link "arrow_drop_down Settings" at bounding box center [31, 162] width 63 height 13
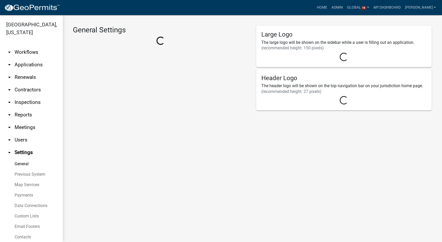
select select "IN"
select select "Eastern Standard Time"
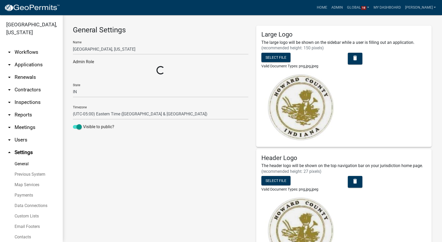
select select "9c9deb39-280e-482d-88ce-bc094a2fb335"
click at [28, 216] on link "Custom Lists" at bounding box center [31, 215] width 63 height 10
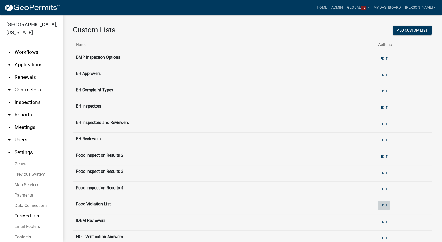
click at [384, 203] on button "Edit" at bounding box center [384, 205] width 11 height 9
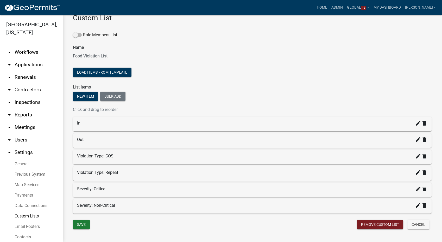
scroll to position [22, 0]
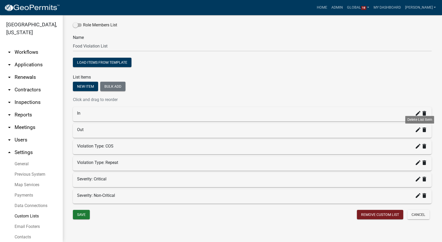
click at [422, 129] on icon "delete" at bounding box center [425, 129] width 6 height 6
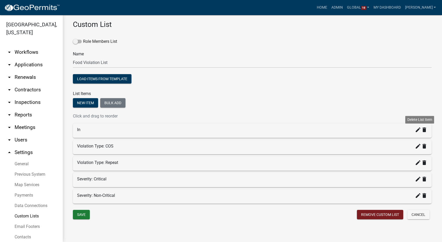
scroll to position [6, 0]
click at [85, 102] on button "New item" at bounding box center [85, 102] width 25 height 9
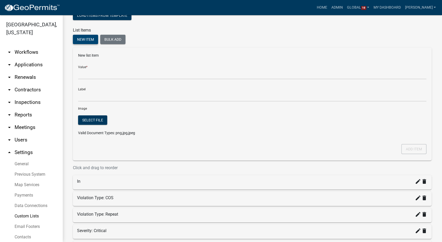
scroll to position [4, 0]
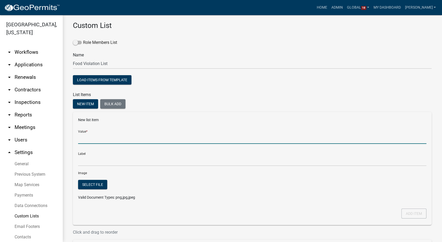
click at [91, 136] on input "Value *" at bounding box center [252, 138] width 349 height 11
type input "Out"
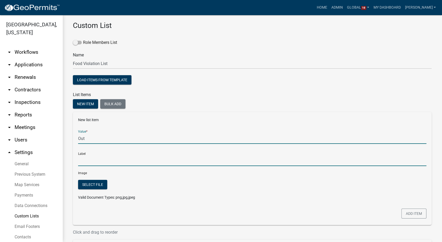
type input "Out"
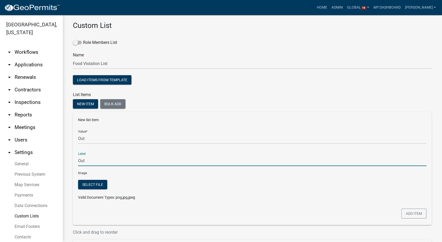
click at [90, 159] on input "Out" at bounding box center [252, 160] width 349 height 11
click at [406, 214] on button "Add item" at bounding box center [414, 213] width 25 height 10
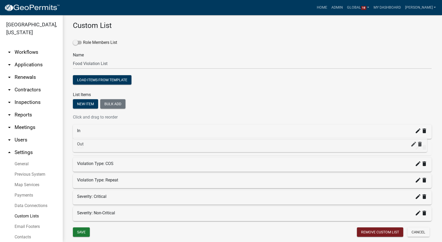
drag, startPoint x: 103, startPoint y: 216, endPoint x: 103, endPoint y: 147, distance: 69.0
click at [422, 196] on icon "delete" at bounding box center [425, 196] width 6 height 6
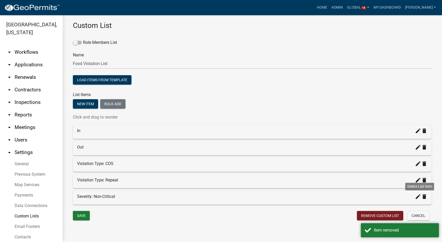
click at [422, 199] on icon "delete" at bounding box center [425, 196] width 6 height 6
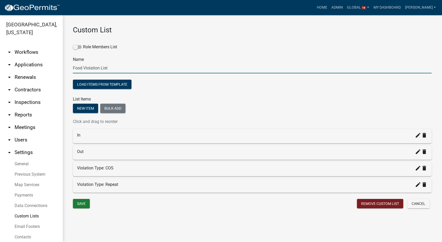
click at [101, 70] on input "Food Violation List" at bounding box center [252, 68] width 359 height 11
type input "Food Violation Results List"
click at [83, 203] on button "Save" at bounding box center [81, 203] width 17 height 9
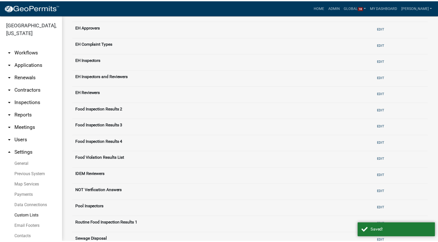
scroll to position [87, 0]
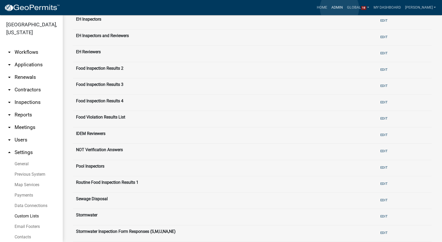
click at [340, 8] on link "Admin" at bounding box center [338, 8] width 16 height 10
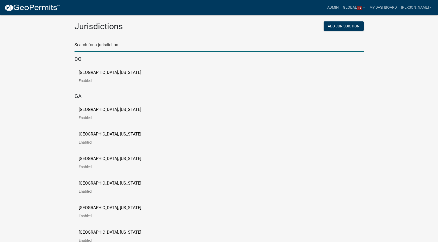
click at [107, 49] on input "text" at bounding box center [219, 46] width 289 height 11
